Goal: Contribute content

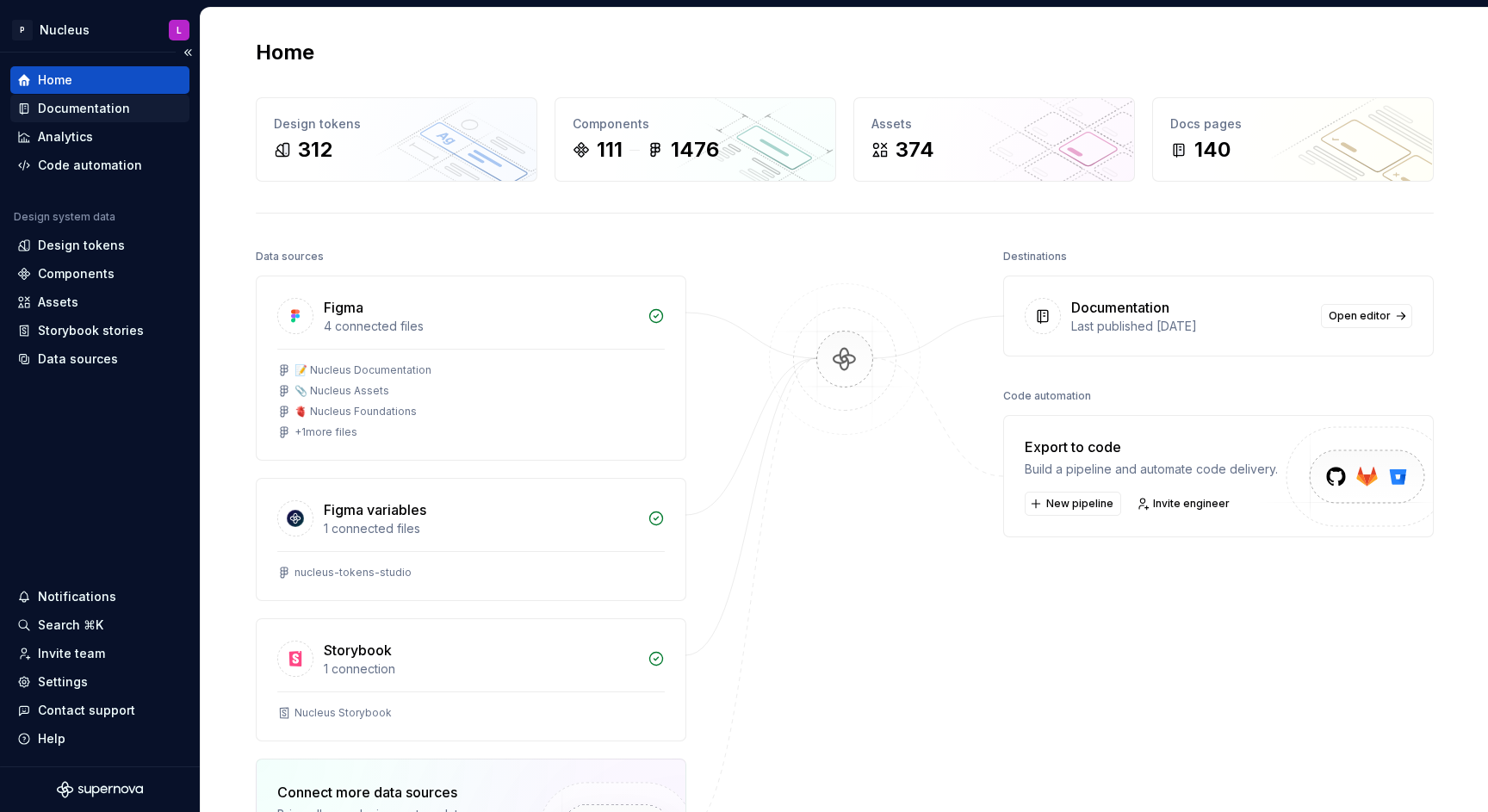
click at [99, 111] on div "Documentation" at bounding box center [84, 108] width 92 height 18
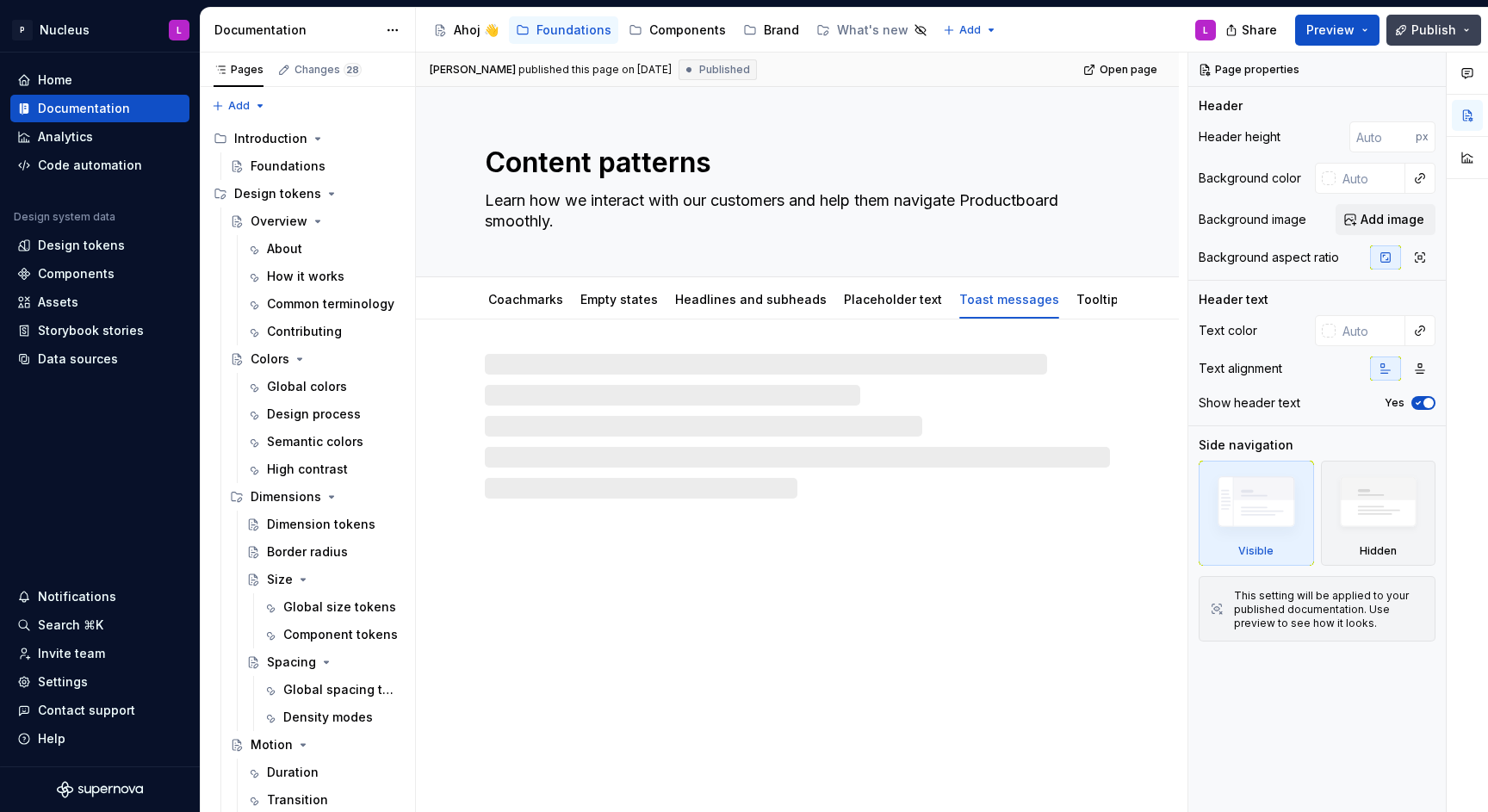
click at [1454, 15] on button "Publish" at bounding box center [1433, 30] width 94 height 31
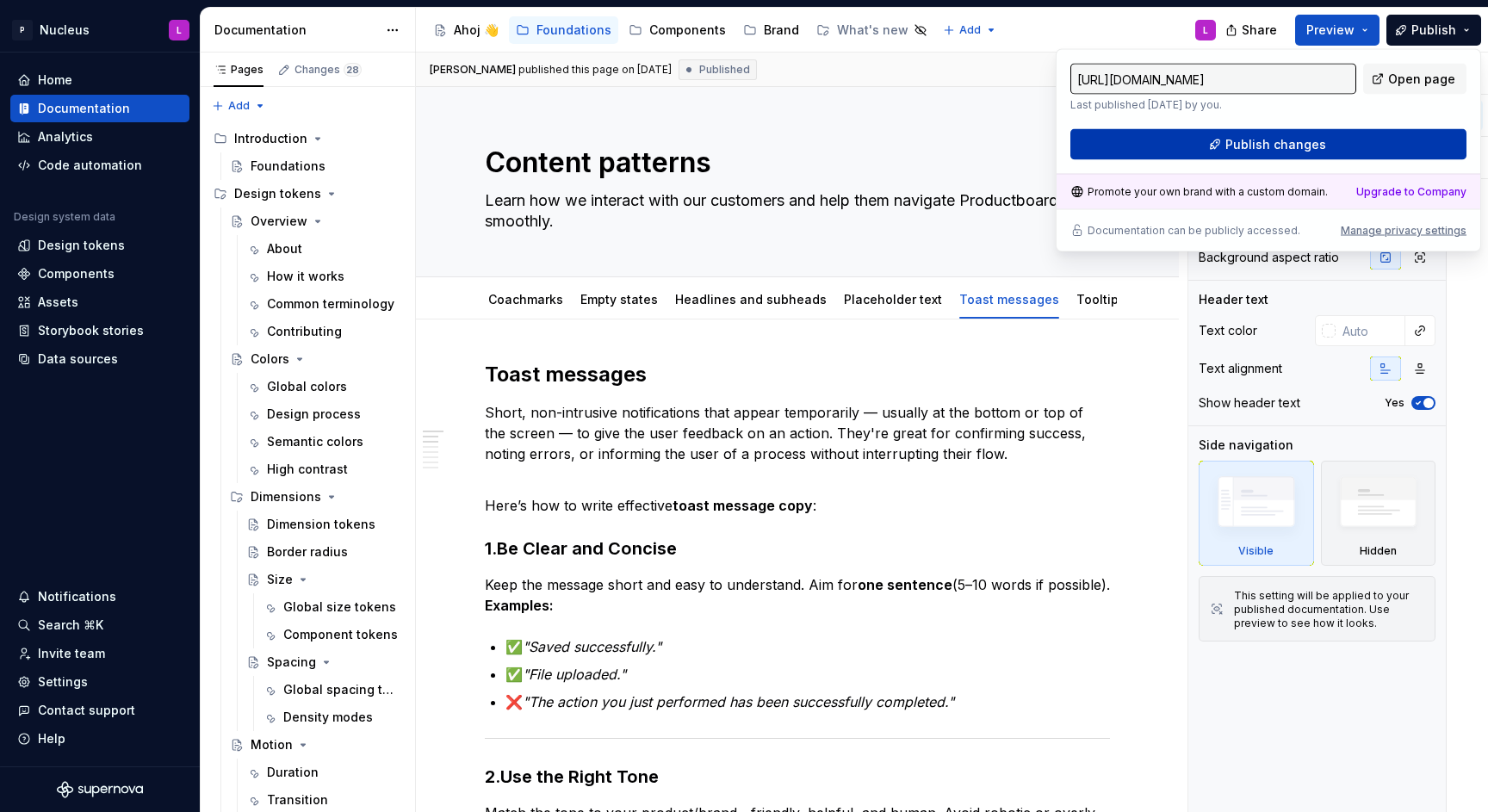
click at [1292, 140] on span "Publish changes" at bounding box center [1275, 145] width 101 height 18
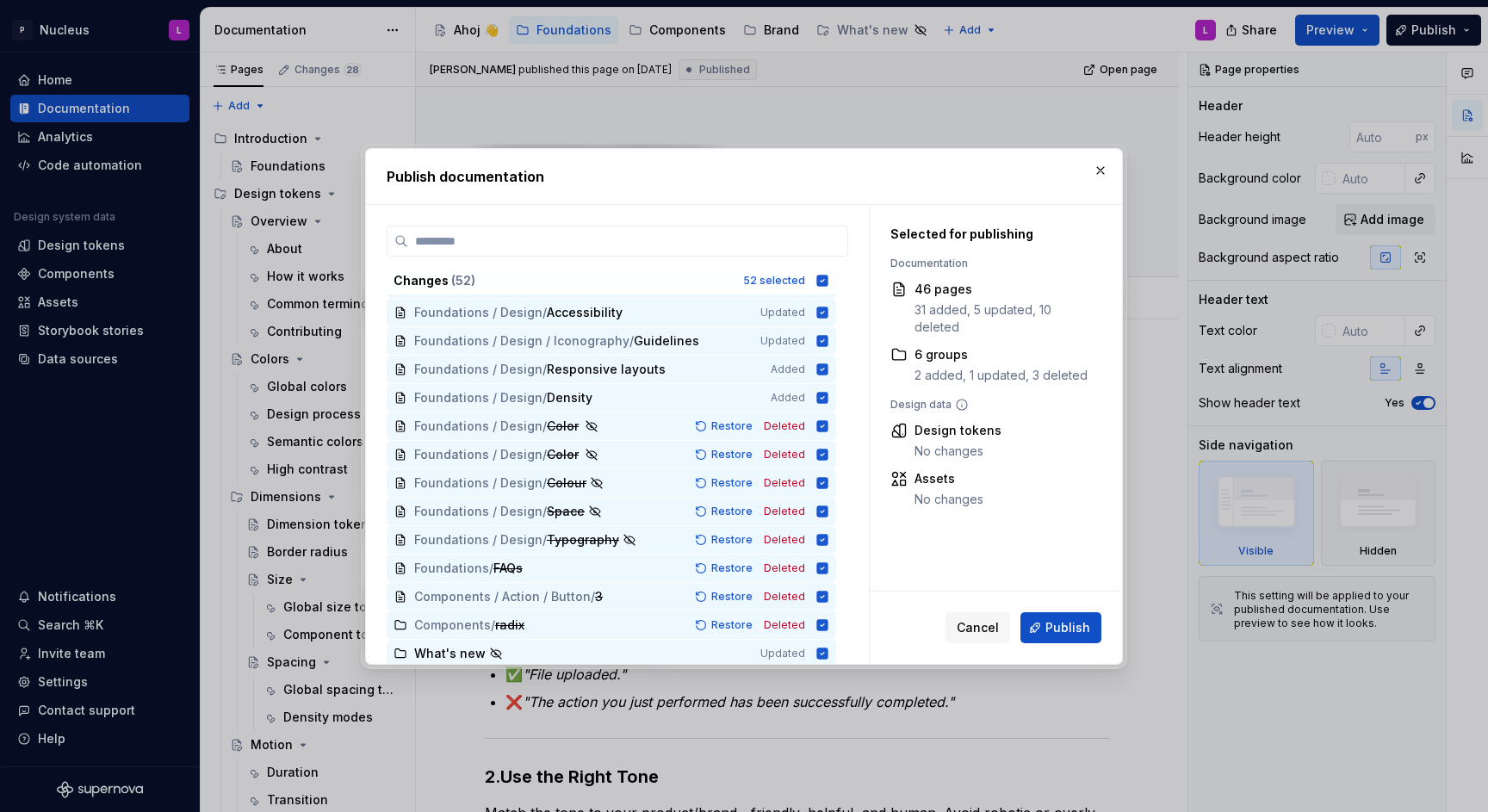
scroll to position [1111, 0]
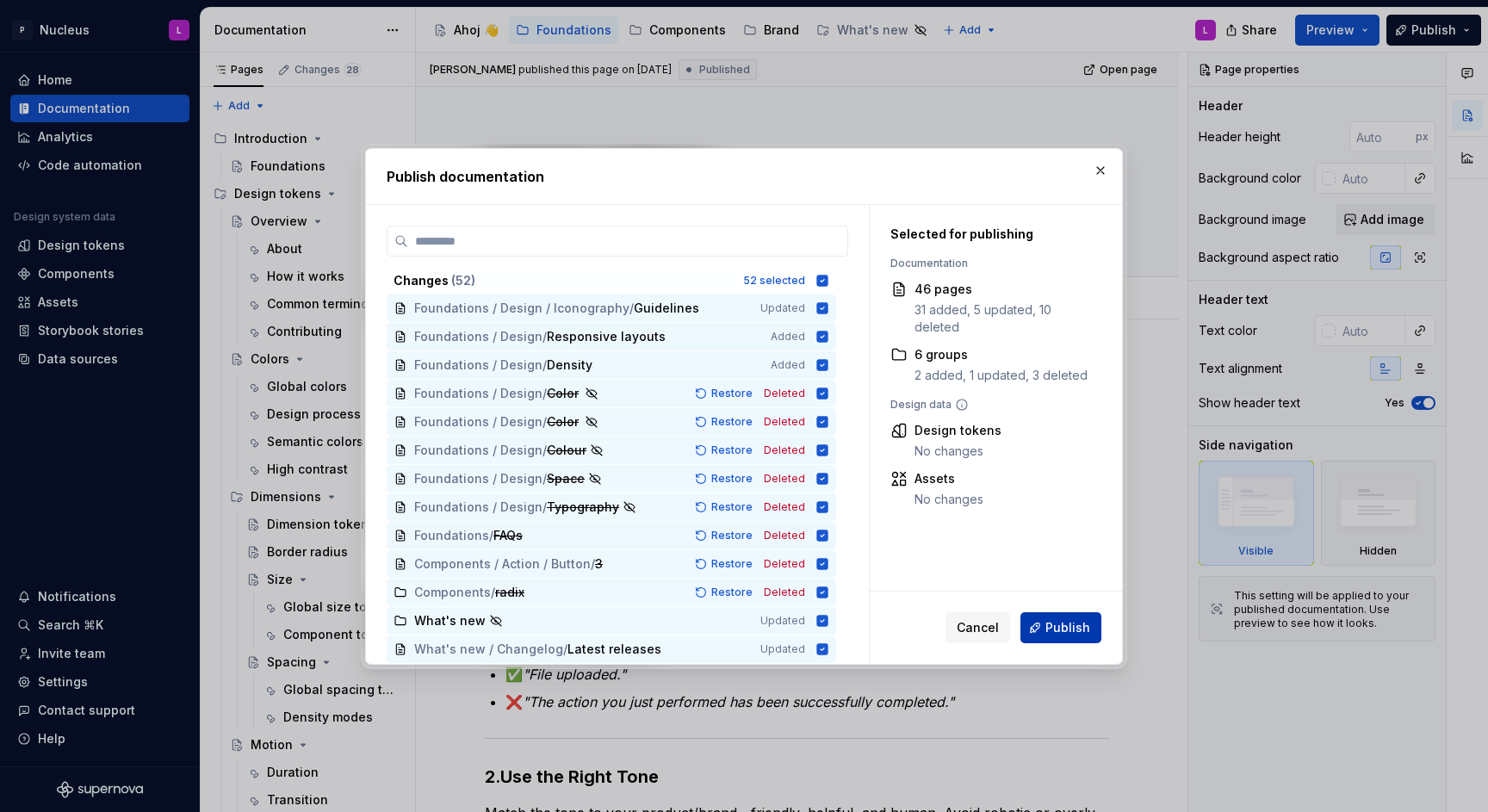
click at [1067, 619] on span "Publish" at bounding box center [1067, 628] width 45 height 18
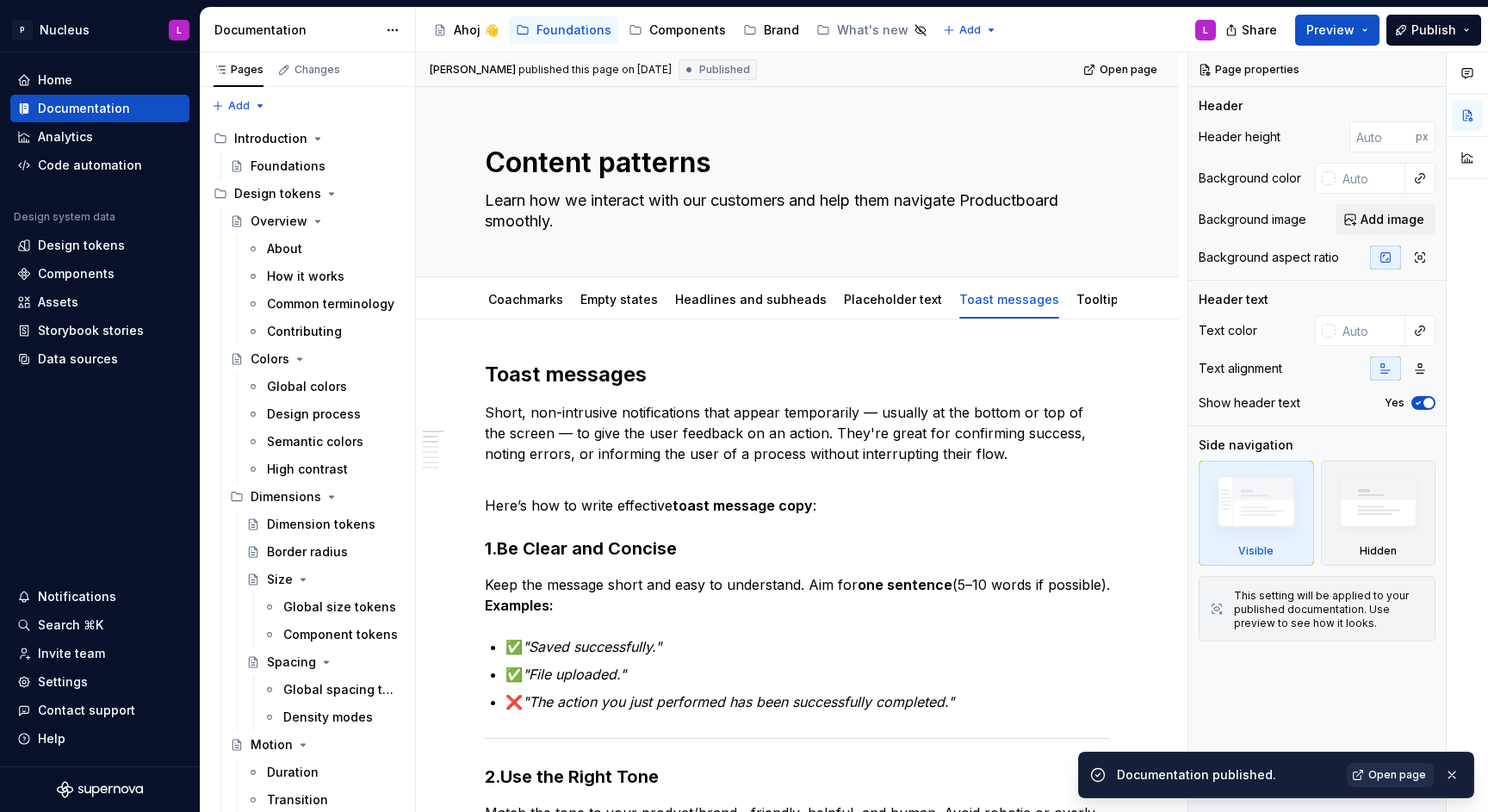
click at [1394, 764] on link "Open page" at bounding box center [1390, 774] width 87 height 24
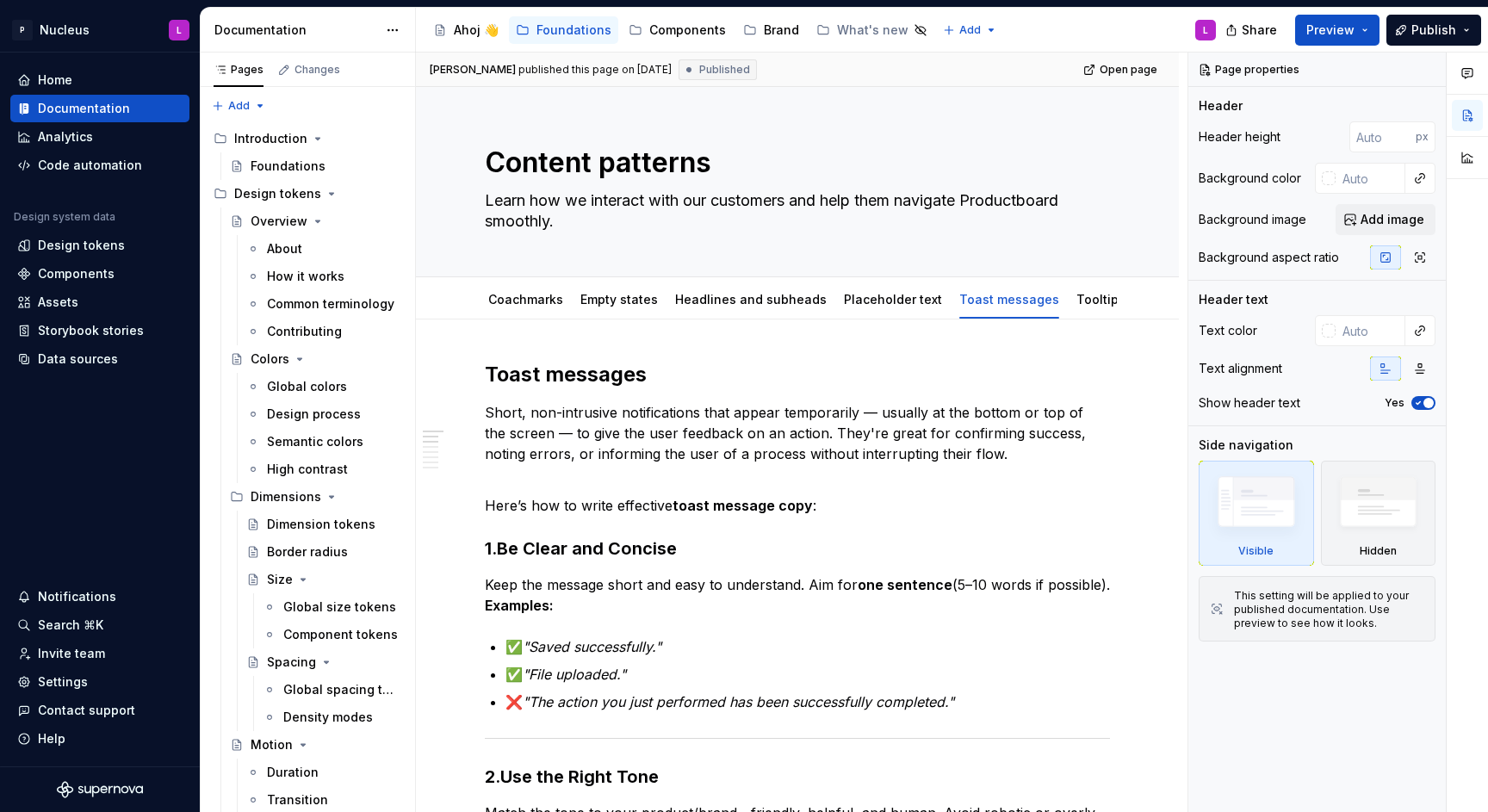
type textarea "*"
